Goal: Navigation & Orientation: Understand site structure

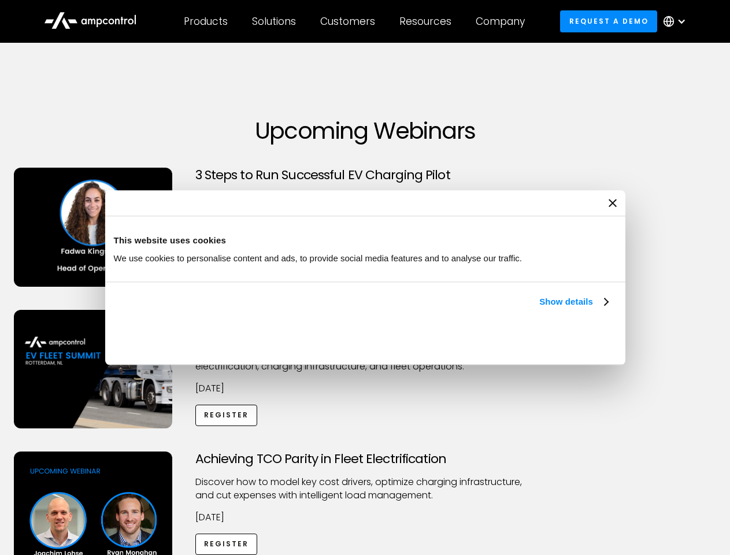
click at [539, 309] on link "Show details" at bounding box center [573, 302] width 68 height 14
click at [0, 0] on div "Necessary cookies help make a website usable by enabling basic functions like p…" at bounding box center [0, 0] width 0 height 0
click at [356, 21] on div "Customers" at bounding box center [347, 21] width 55 height 13
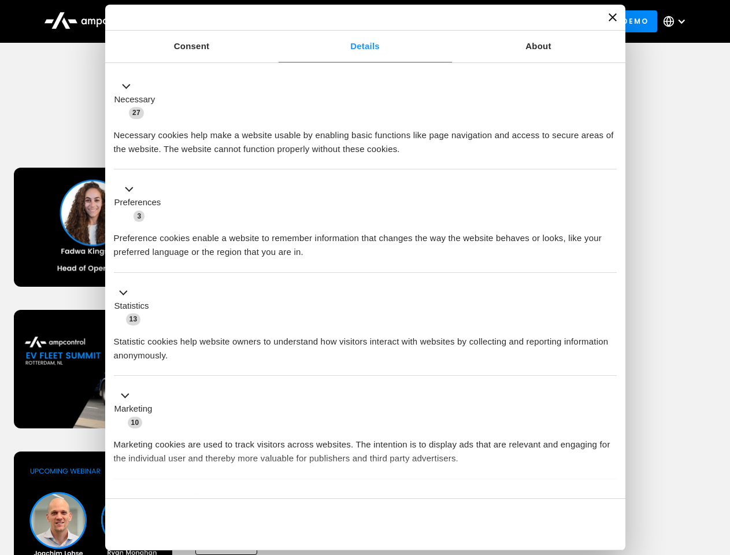
click at [205, 21] on div "Products" at bounding box center [206, 21] width 44 height 13
click at [275, 21] on div "Solutions" at bounding box center [274, 21] width 44 height 13
click at [350, 21] on div "Customers" at bounding box center [347, 21] width 55 height 13
click at [428, 21] on div "Resources" at bounding box center [425, 21] width 52 height 13
click at [504, 21] on div "Company" at bounding box center [500, 21] width 49 height 13
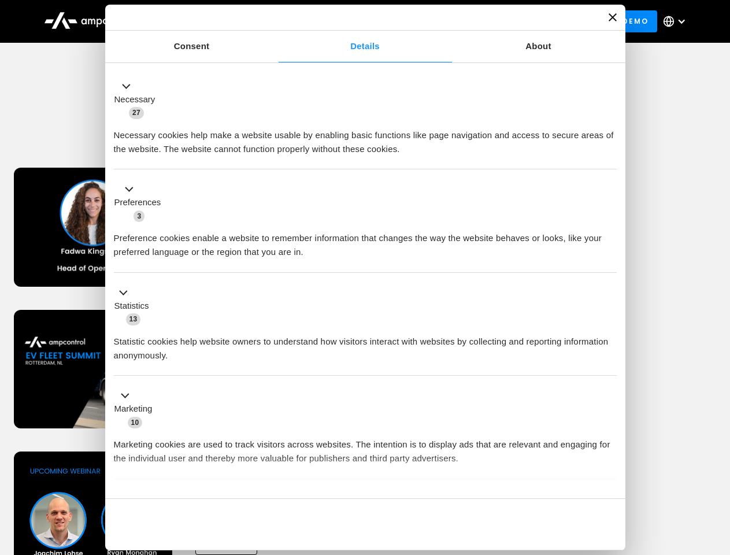
click at [678, 21] on div at bounding box center [681, 21] width 9 height 9
